Goal: Task Accomplishment & Management: Complete application form

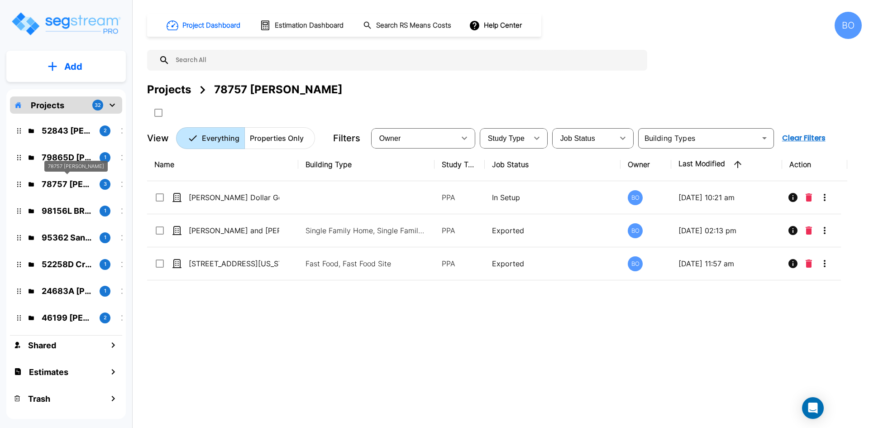
click at [58, 184] on p "78757 Whitmore" at bounding box center [67, 184] width 51 height 12
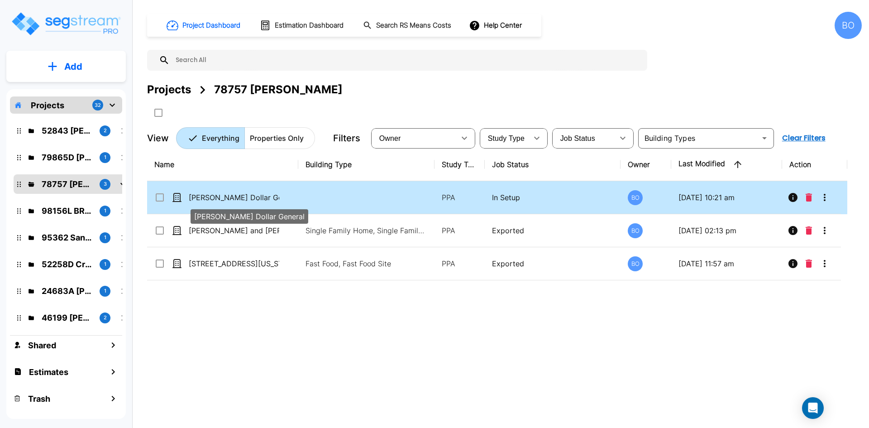
click at [247, 196] on p "Artemus Dollar General" at bounding box center [234, 197] width 91 height 11
checkbox input "true"
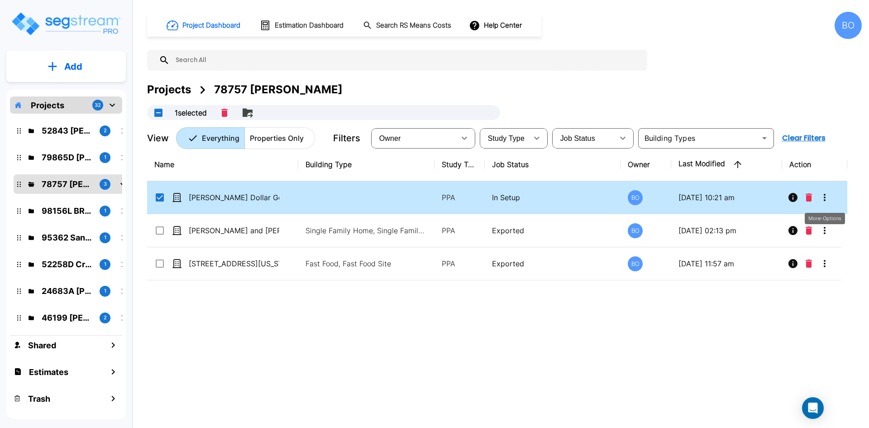
click at [825, 196] on icon "More-Options" at bounding box center [825, 197] width 11 height 11
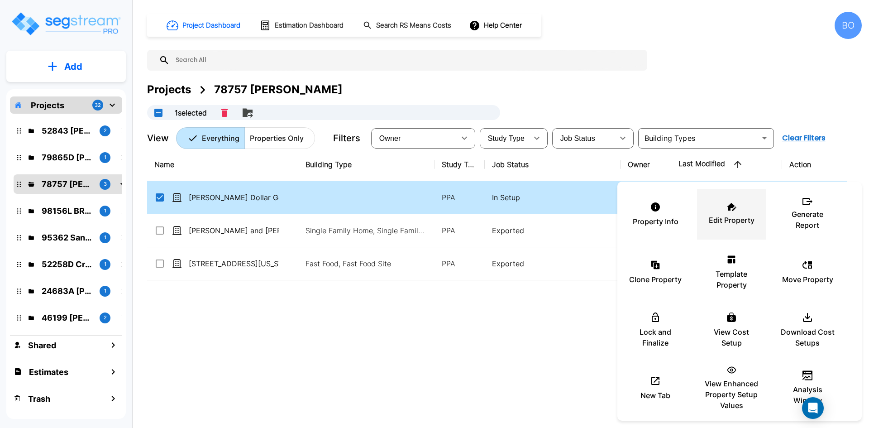
click at [716, 224] on p "Edit Property" at bounding box center [732, 220] width 46 height 11
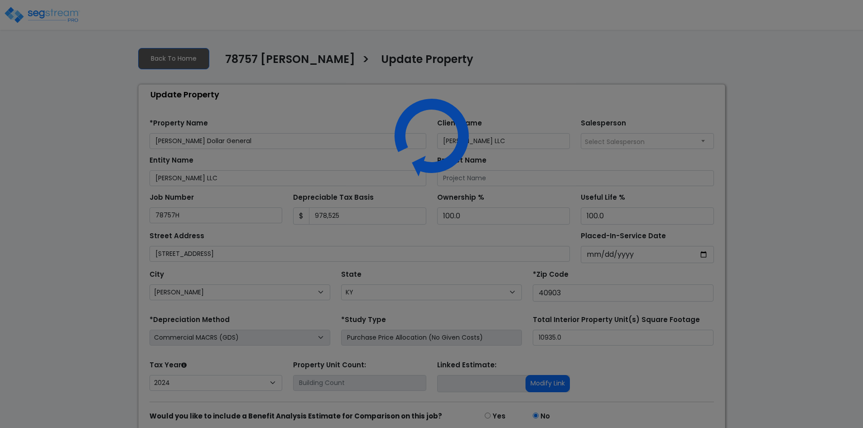
select select "KY"
select select "2024"
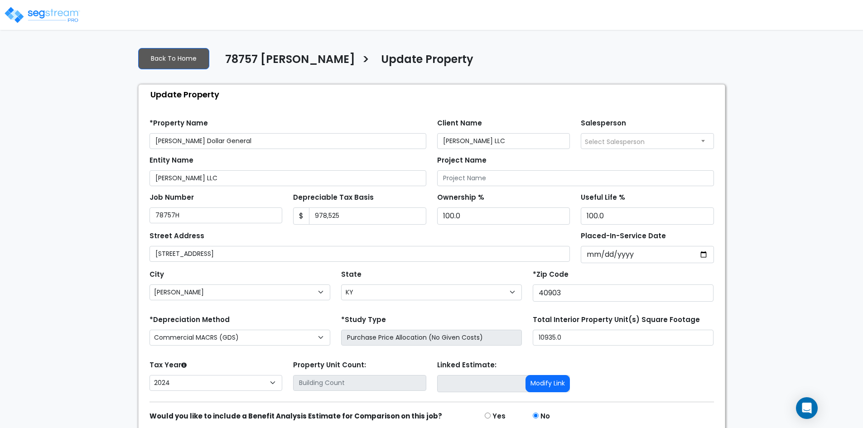
scroll to position [38, 0]
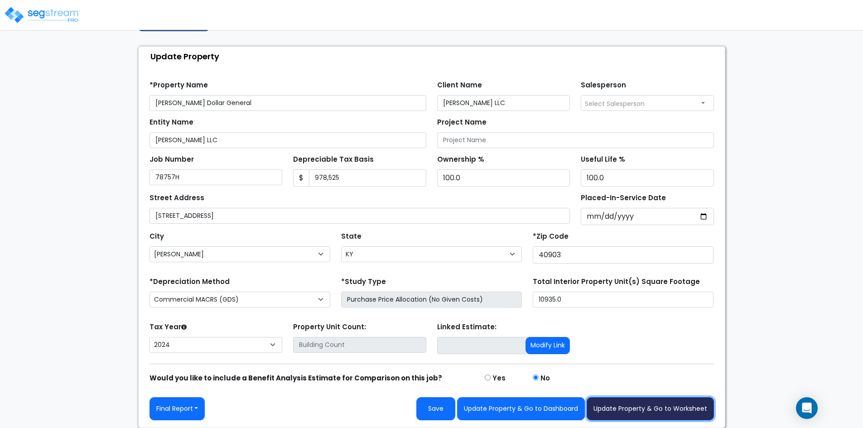
click at [699, 408] on button "Update Property & Go to Worksheet" at bounding box center [649, 408] width 127 height 23
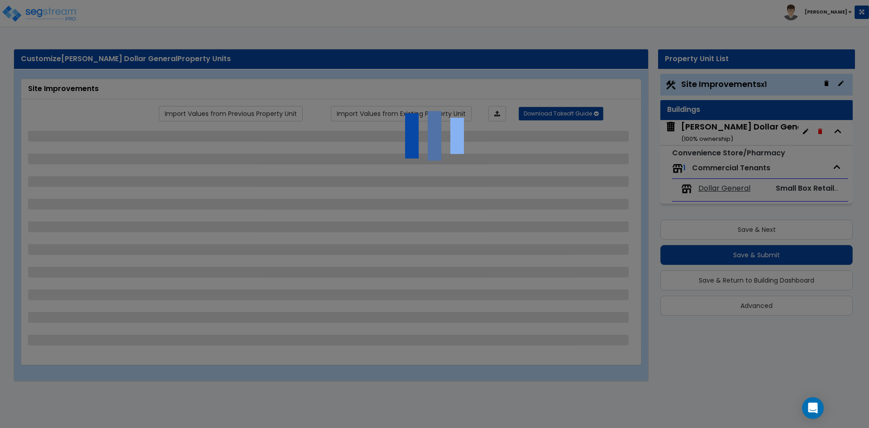
select select "2"
select select "1"
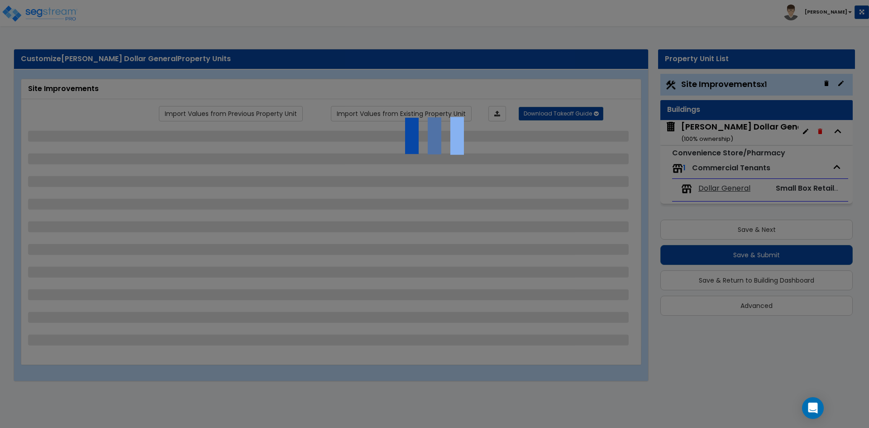
select select "1"
select select "2"
select select "1"
select select "2"
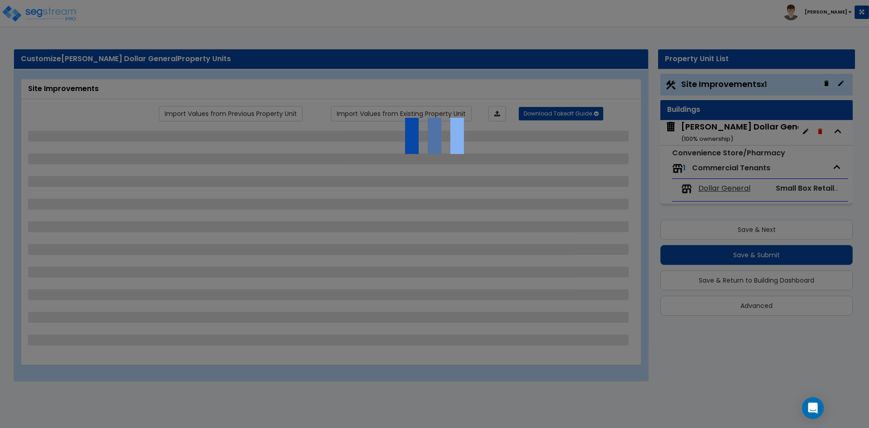
select select "1"
